Goal: Task Accomplishment & Management: Complete application form

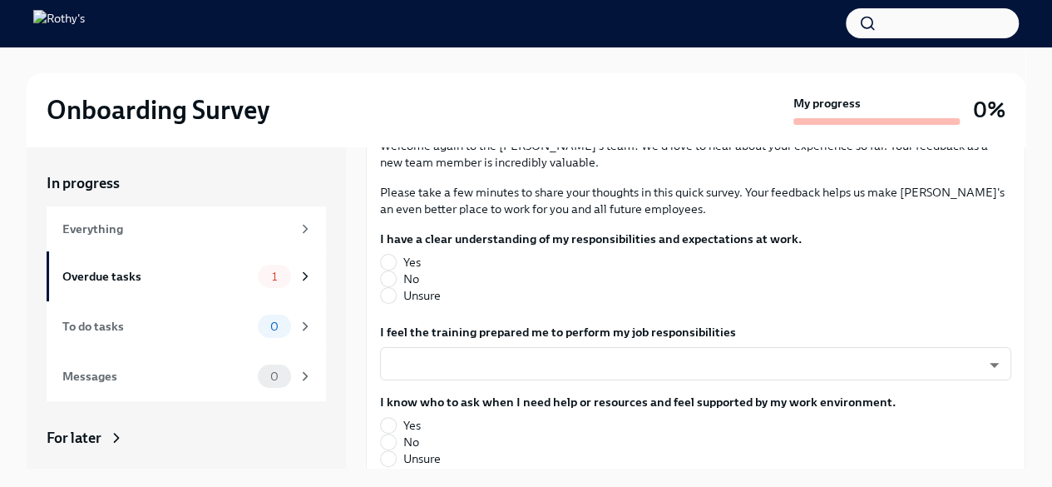
scroll to position [153, 0]
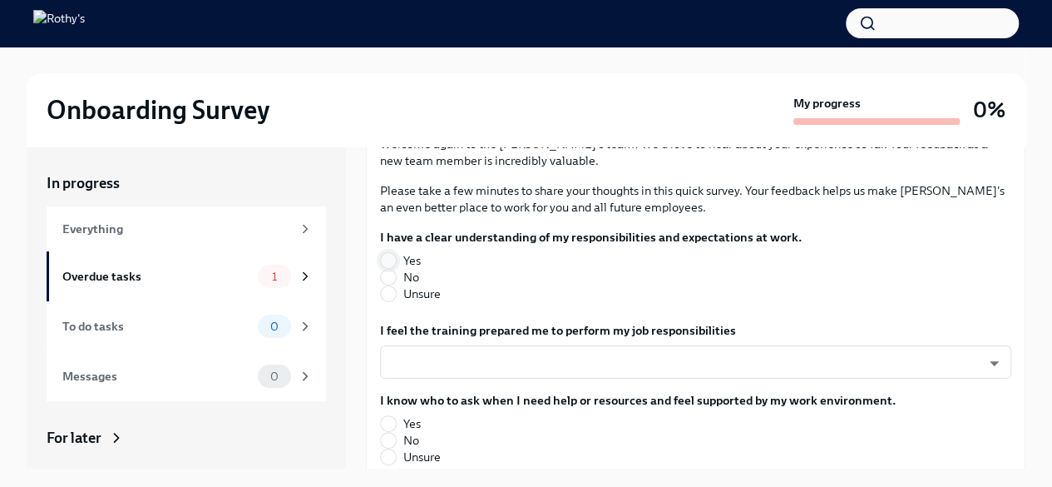
click at [394, 253] on input "Yes" at bounding box center [388, 260] width 15 height 15
radio input "true"
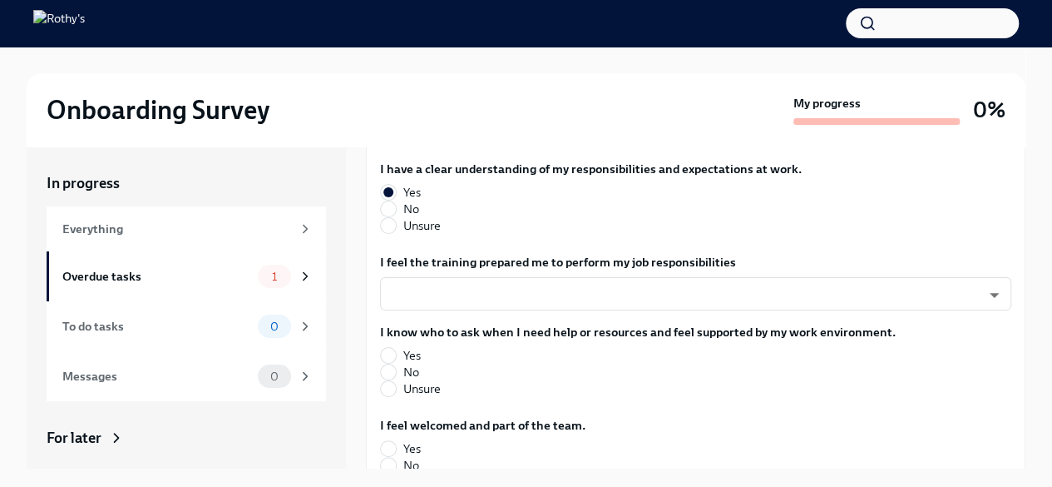
scroll to position [223, 0]
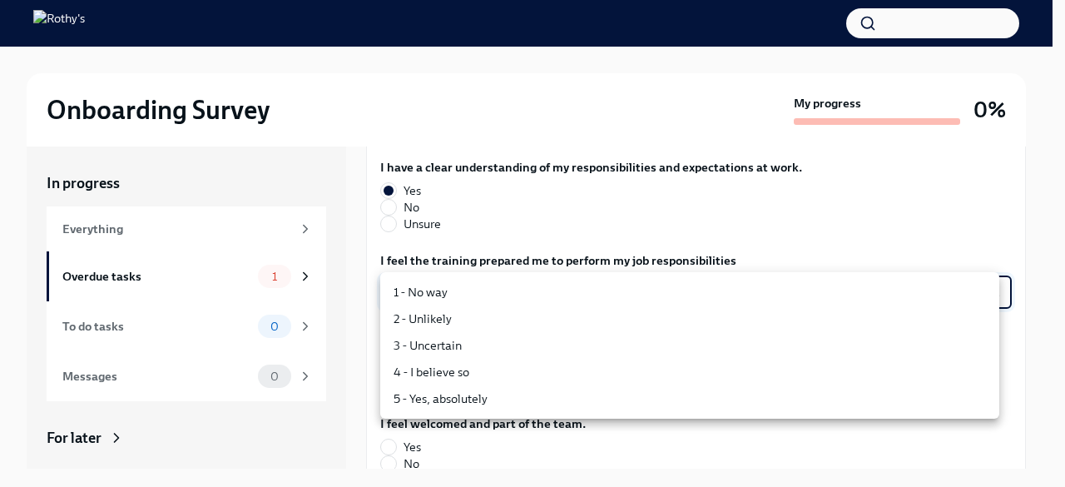
click at [503, 294] on body "Onboarding Survey My progress 0% In progress Everything Overdue tasks 1 To do t…" at bounding box center [532, 257] width 1065 height 515
click at [470, 399] on li "5 - Yes, absolutely" at bounding box center [689, 398] width 619 height 27
type input "TVXOjZLlD"
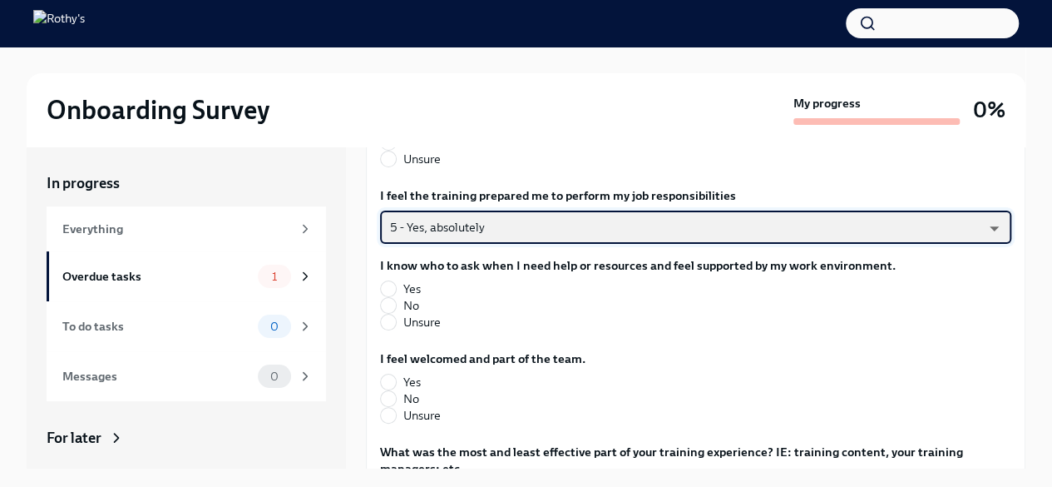
scroll to position [289, 0]
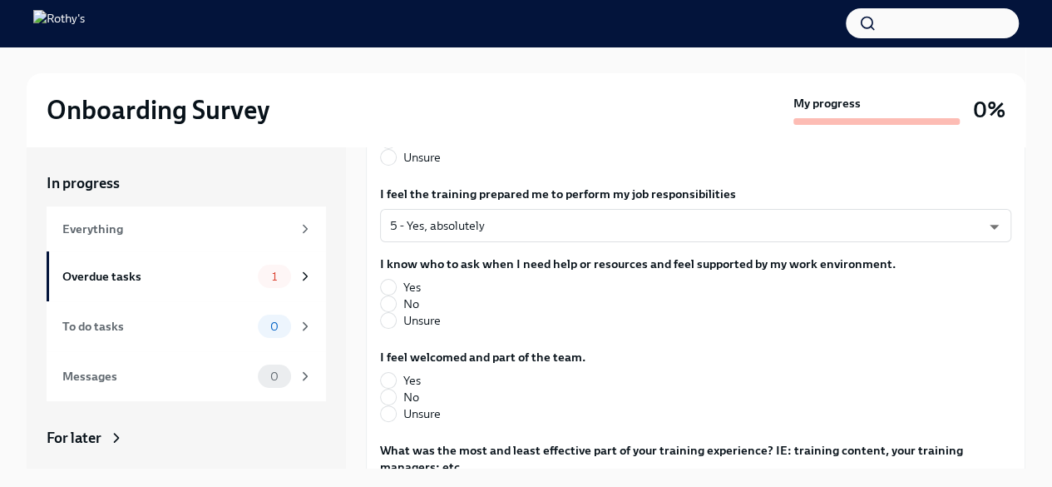
click at [396, 280] on label "Yes" at bounding box center [631, 287] width 502 height 17
click at [396, 280] on input "Yes" at bounding box center [388, 286] width 15 height 15
radio input "true"
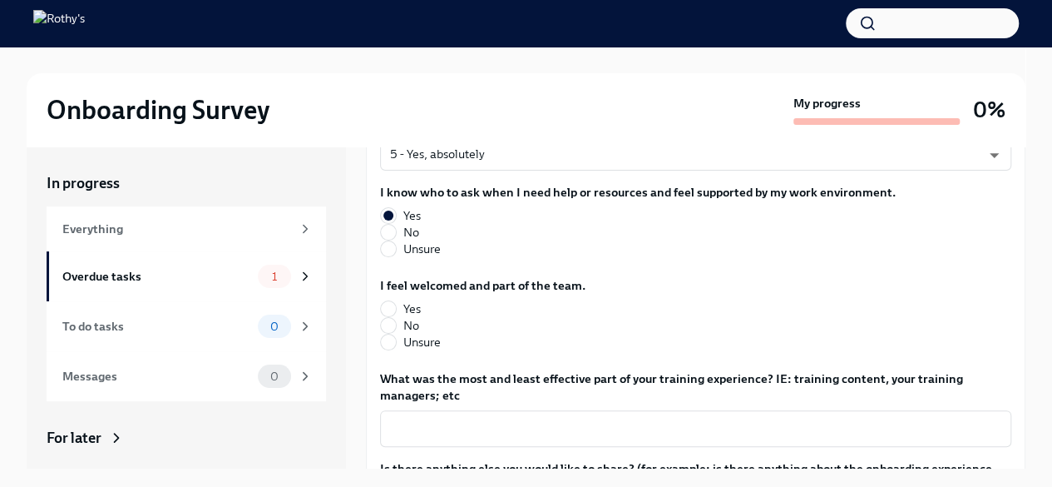
scroll to position [381, 0]
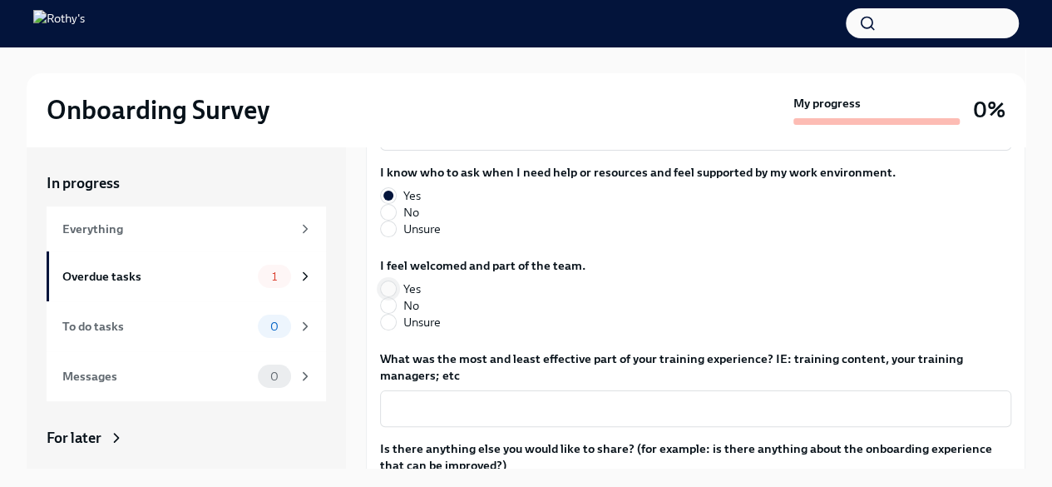
click at [385, 285] on input "Yes" at bounding box center [388, 288] width 15 height 15
radio input "true"
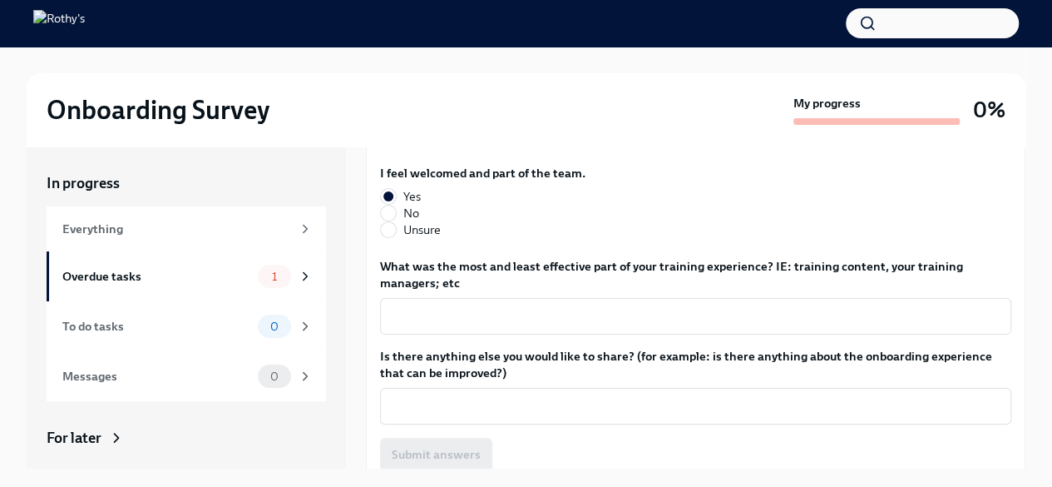
scroll to position [489, 0]
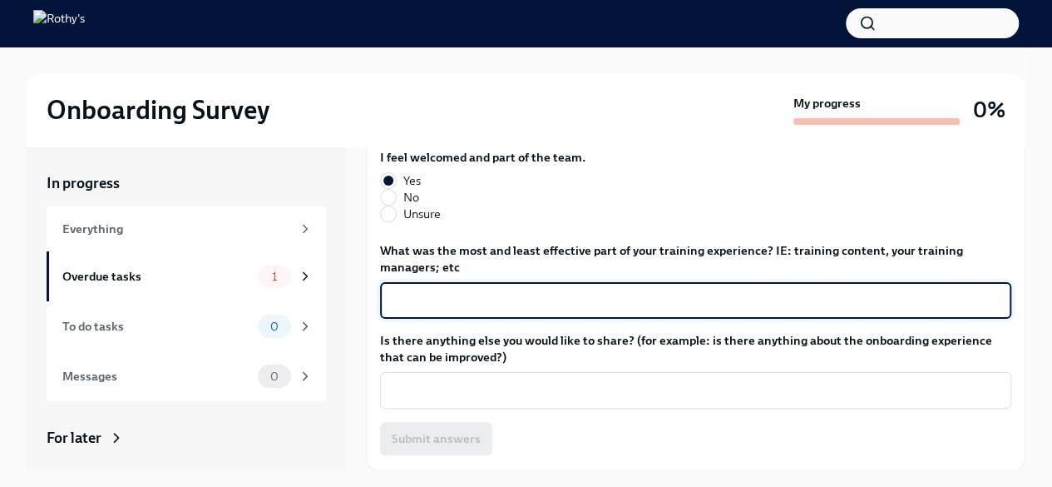
click at [561, 299] on textarea "What was the most and least effective part of your training experience? IE: tra…" at bounding box center [695, 300] width 611 height 20
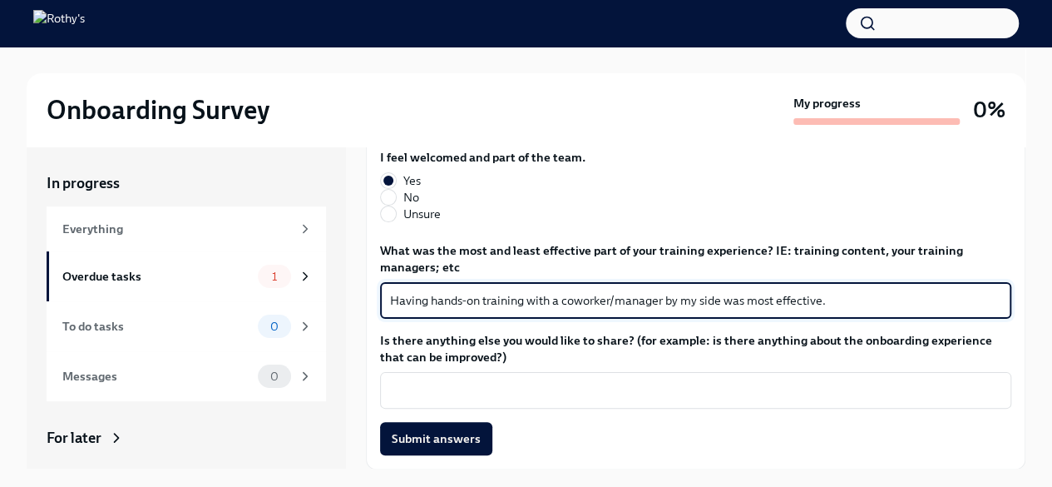
scroll to position [28, 0]
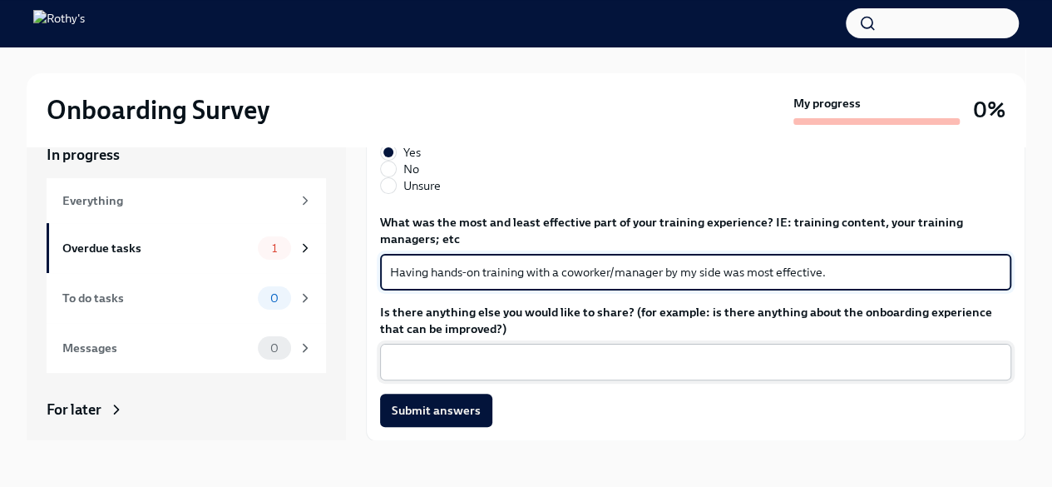
type textarea "Having hands-on training with a coworker/manager by my side was most effective."
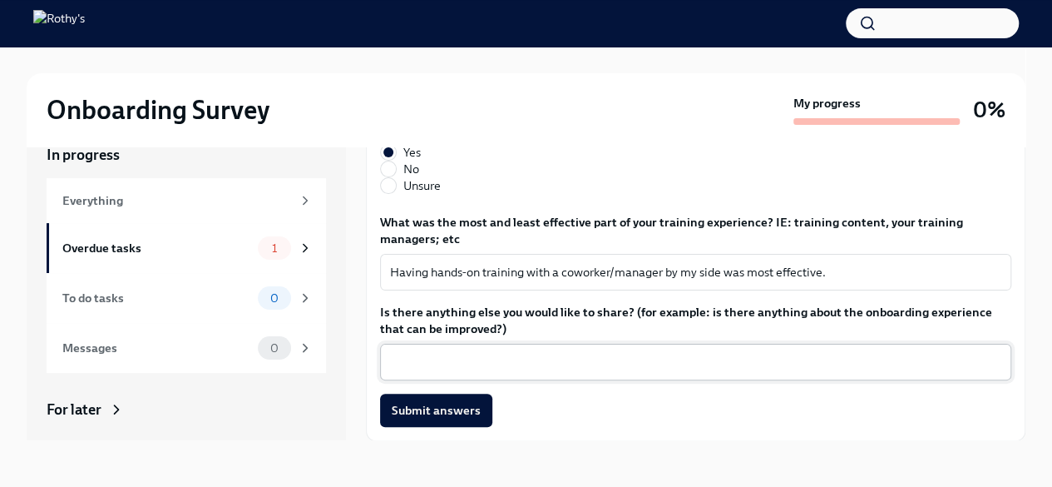
click at [571, 349] on div "x ​" at bounding box center [695, 362] width 631 height 37
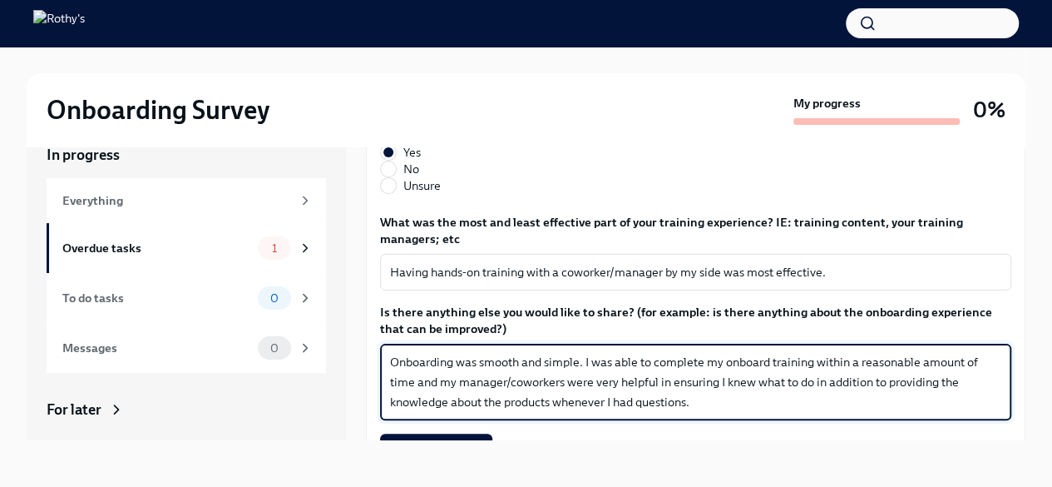
scroll to position [529, 0]
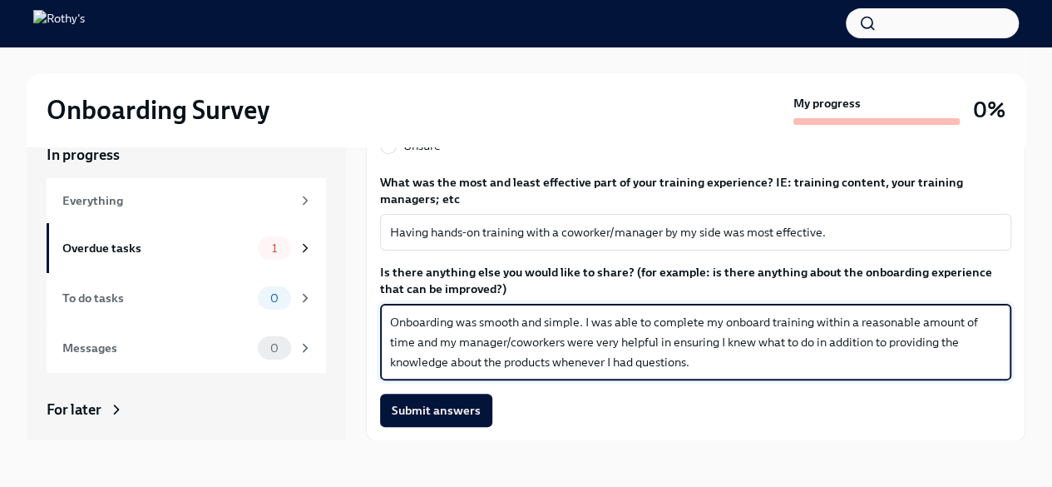
click at [815, 339] on textarea "Onboarding was smooth and simple. I was able to complete my onboard training wi…" at bounding box center [695, 342] width 611 height 60
type textarea "Onboarding was smooth and simple. I was able to complete my onboard training wi…"
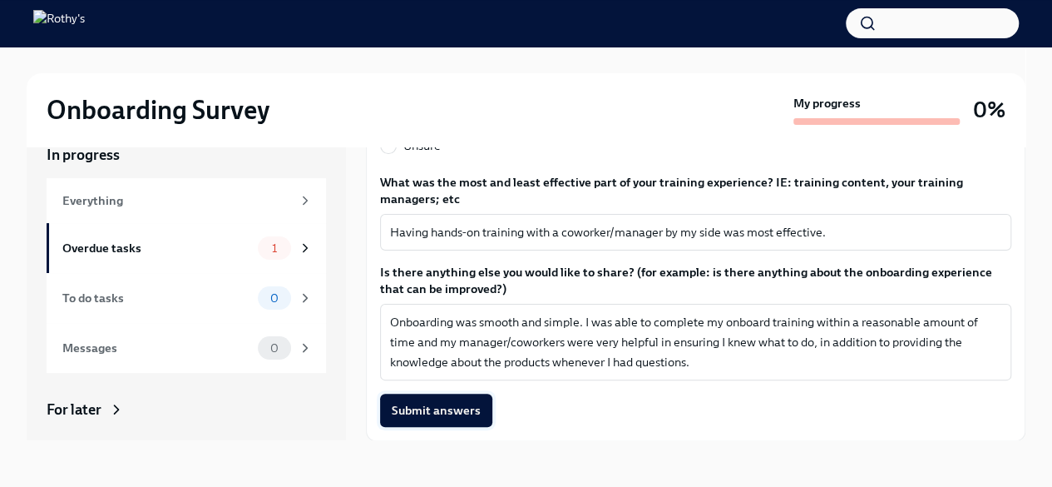
click at [456, 413] on span "Submit answers" at bounding box center [436, 410] width 89 height 17
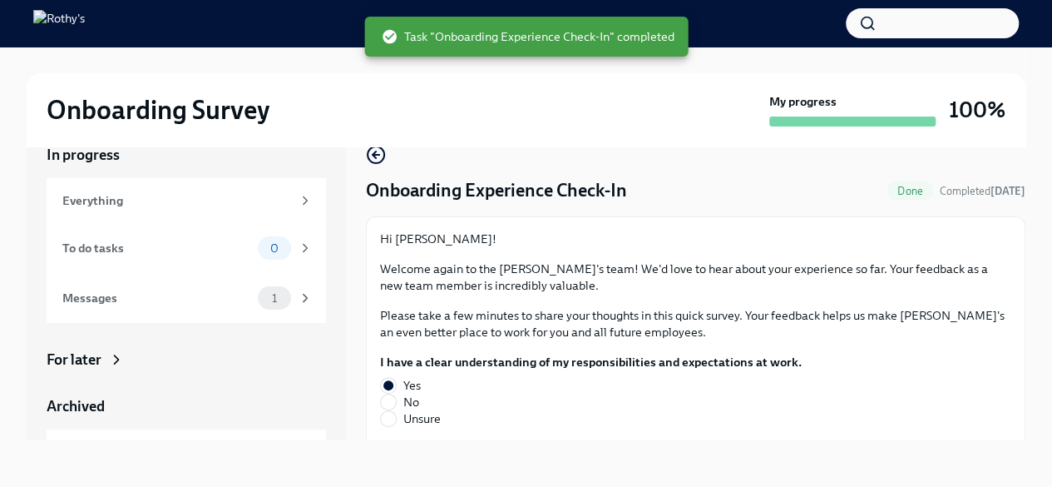
scroll to position [0, 0]
